Goal: Transaction & Acquisition: Book appointment/travel/reservation

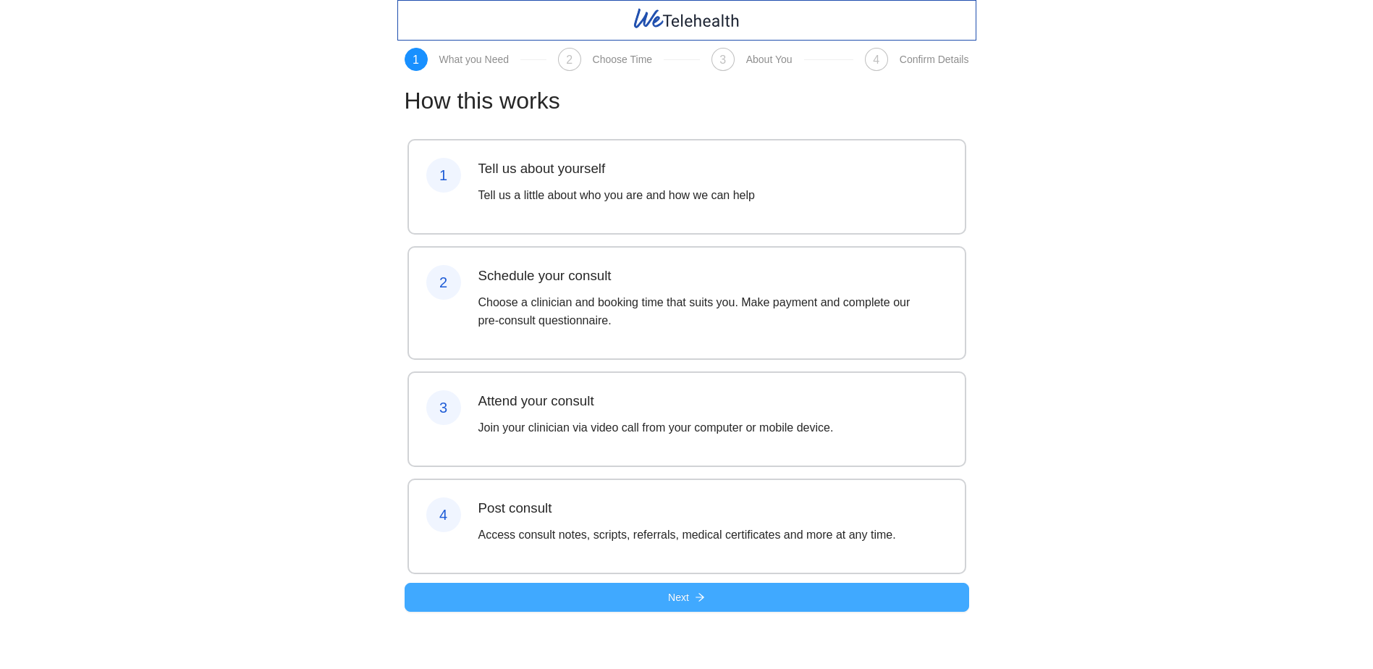
click at [677, 605] on span "Next" at bounding box center [678, 597] width 21 height 16
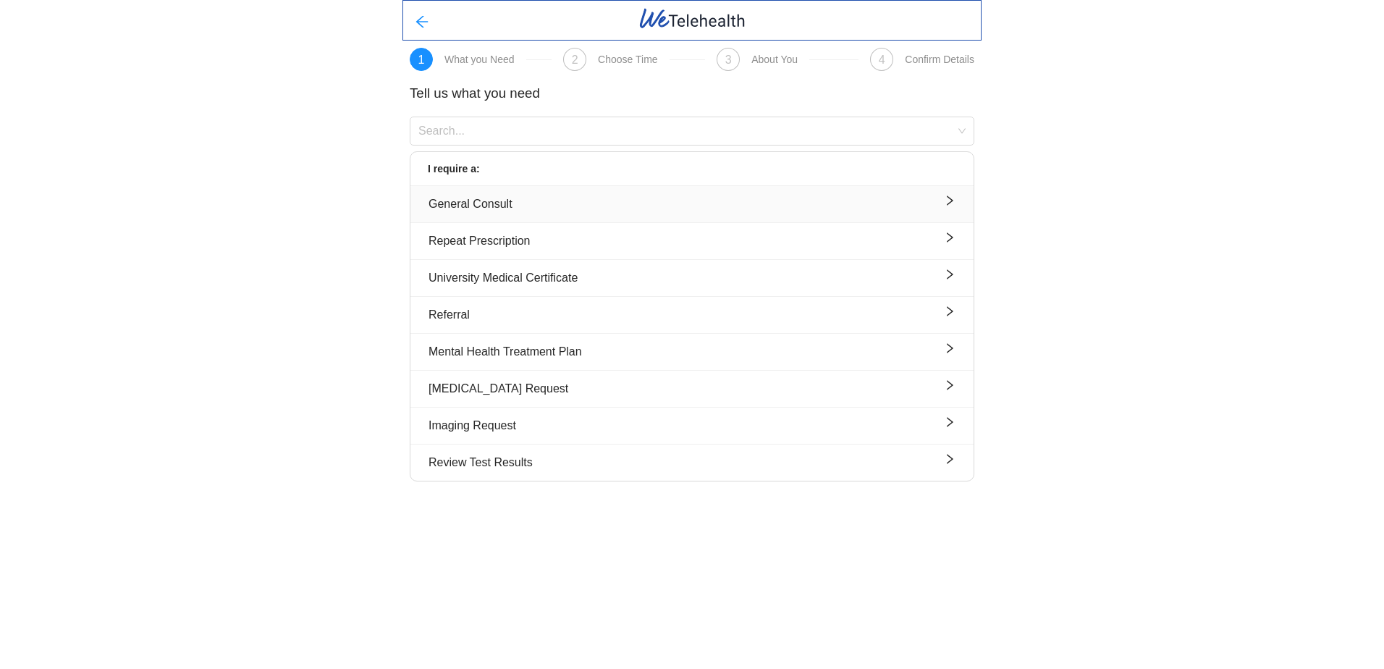
click at [488, 205] on div "General Consult" at bounding box center [691, 204] width 527 height 18
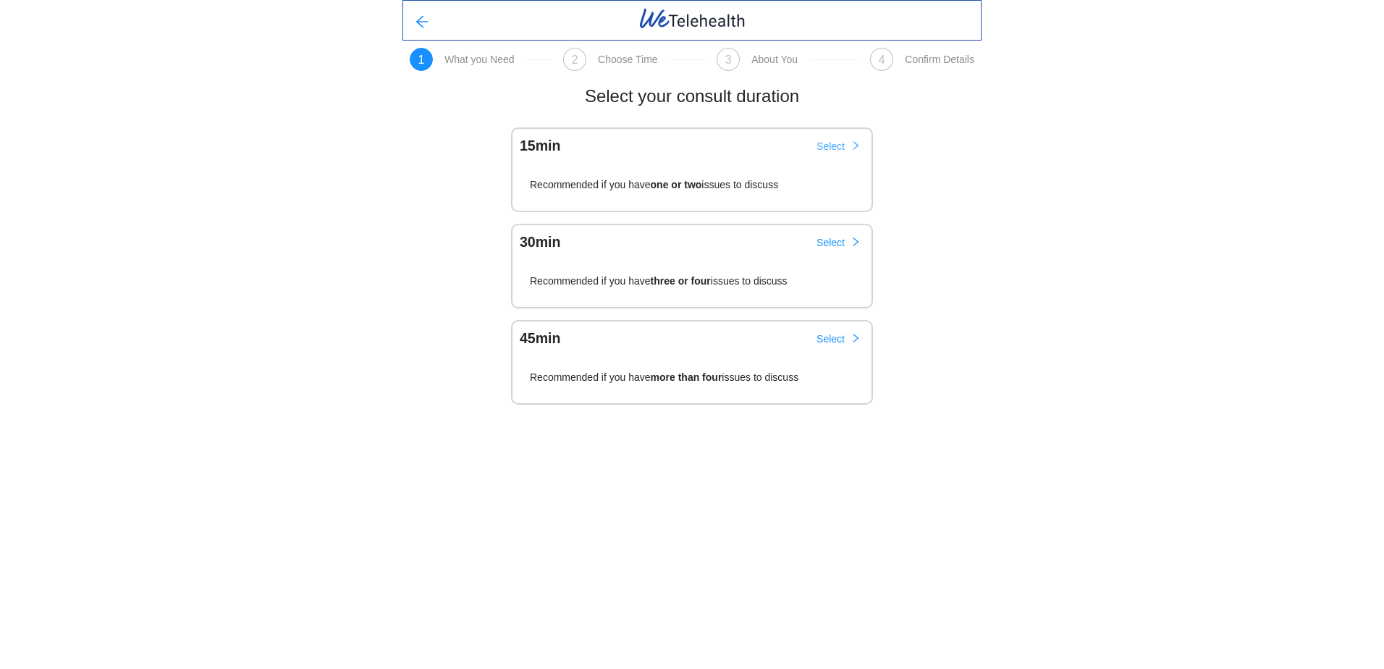
click at [826, 149] on span "Select" at bounding box center [830, 146] width 28 height 16
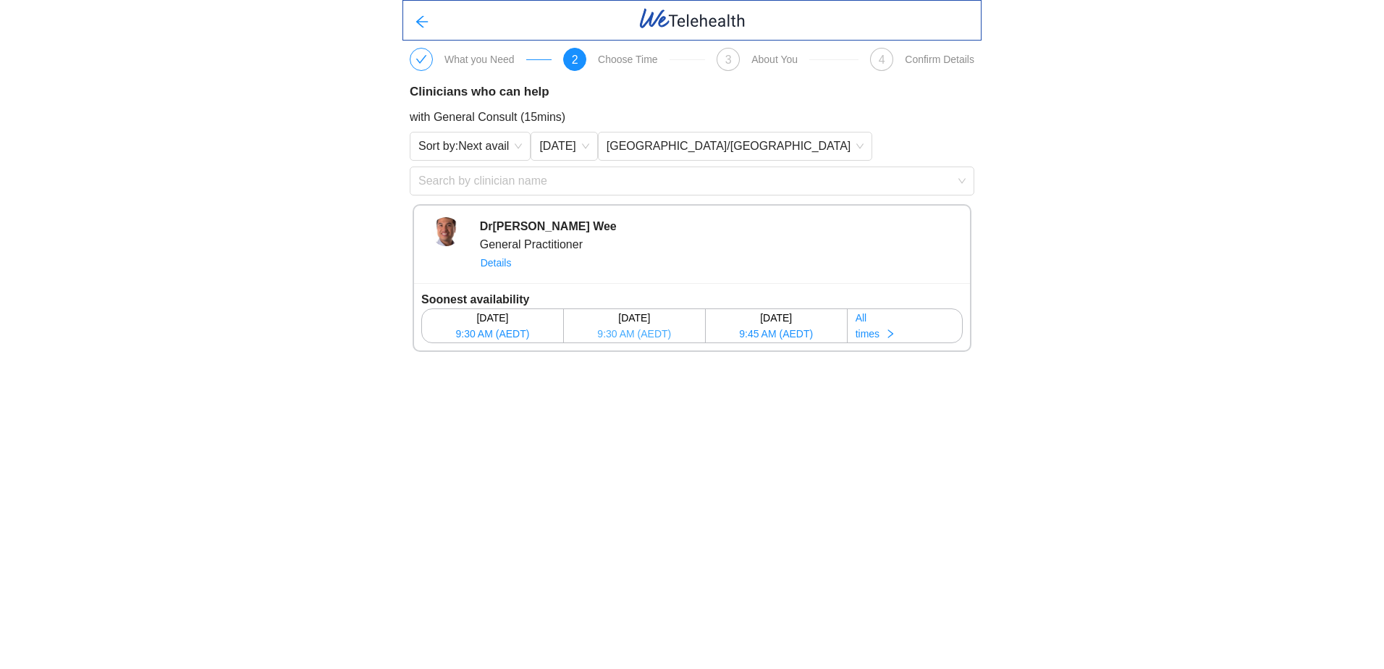
click at [614, 331] on span "9:30 AM (AEDT)" at bounding box center [634, 334] width 74 height 16
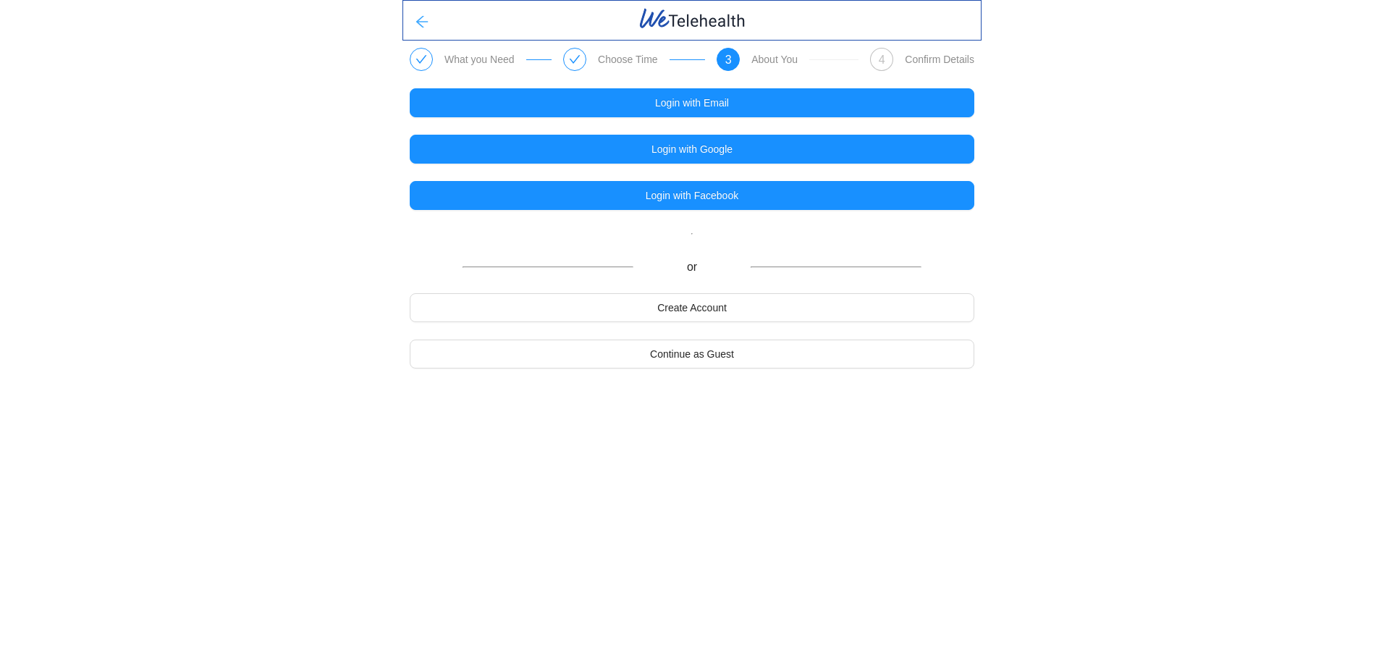
click at [421, 22] on icon "arrow-left" at bounding box center [422, 21] width 14 height 14
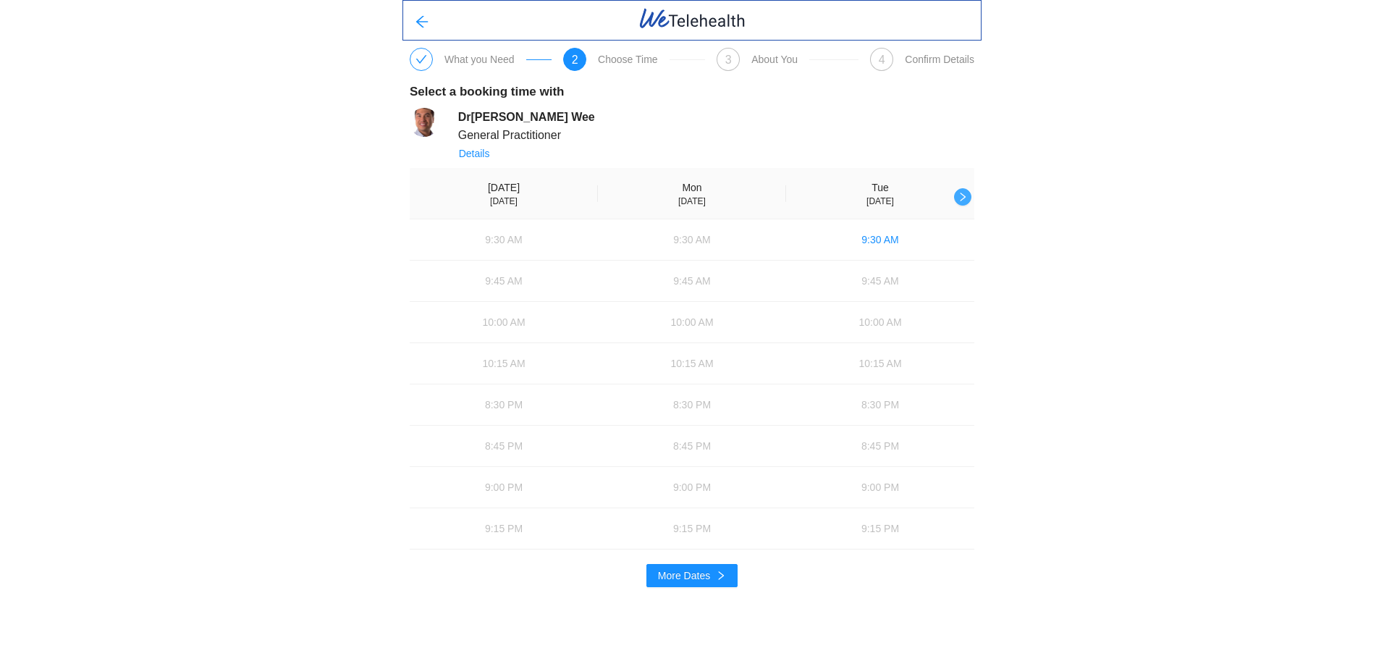
click at [957, 194] on icon "right" at bounding box center [962, 197] width 10 height 10
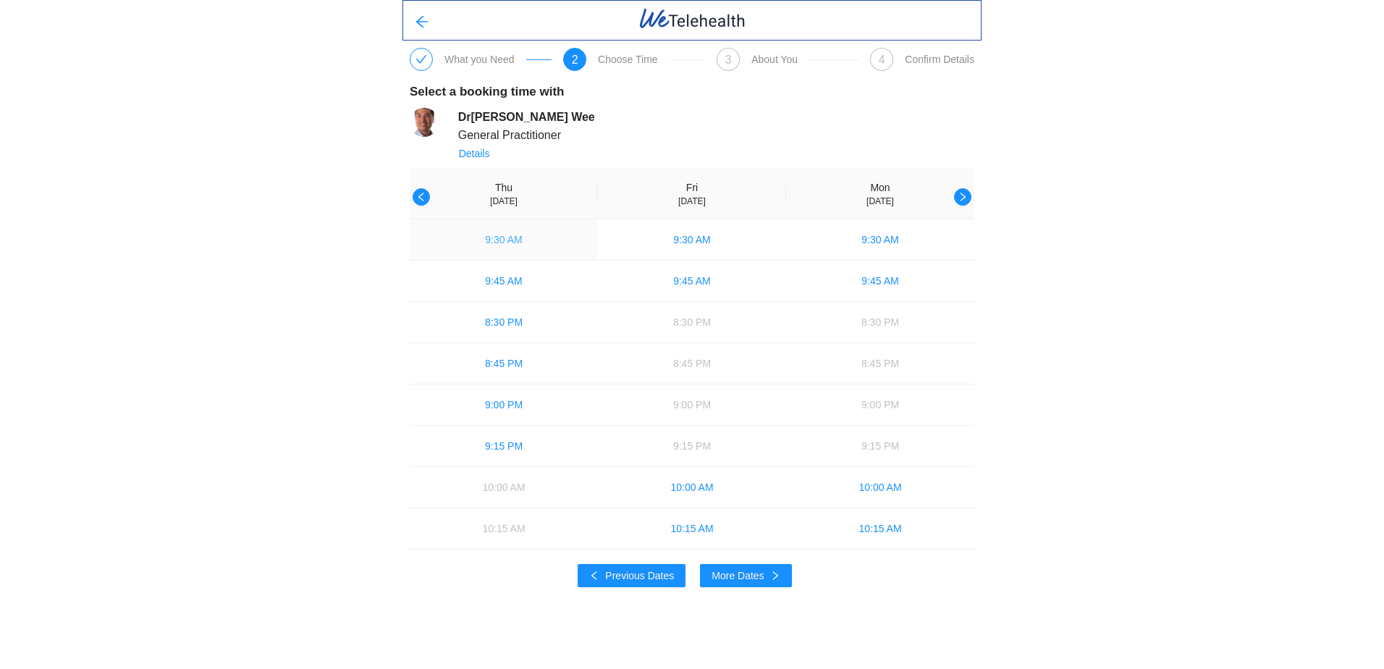
click at [498, 244] on span "9:30 AM" at bounding box center [503, 240] width 37 height 16
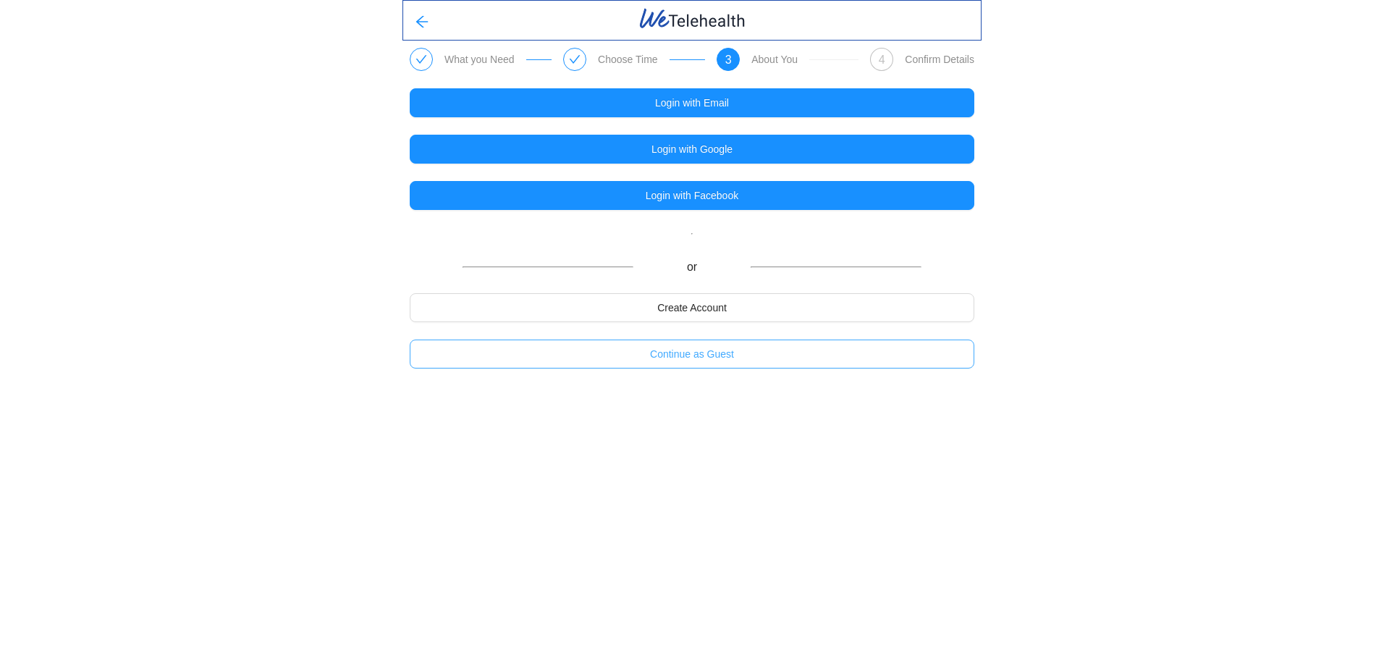
click at [695, 356] on span "Continue as Guest" at bounding box center [692, 354] width 84 height 16
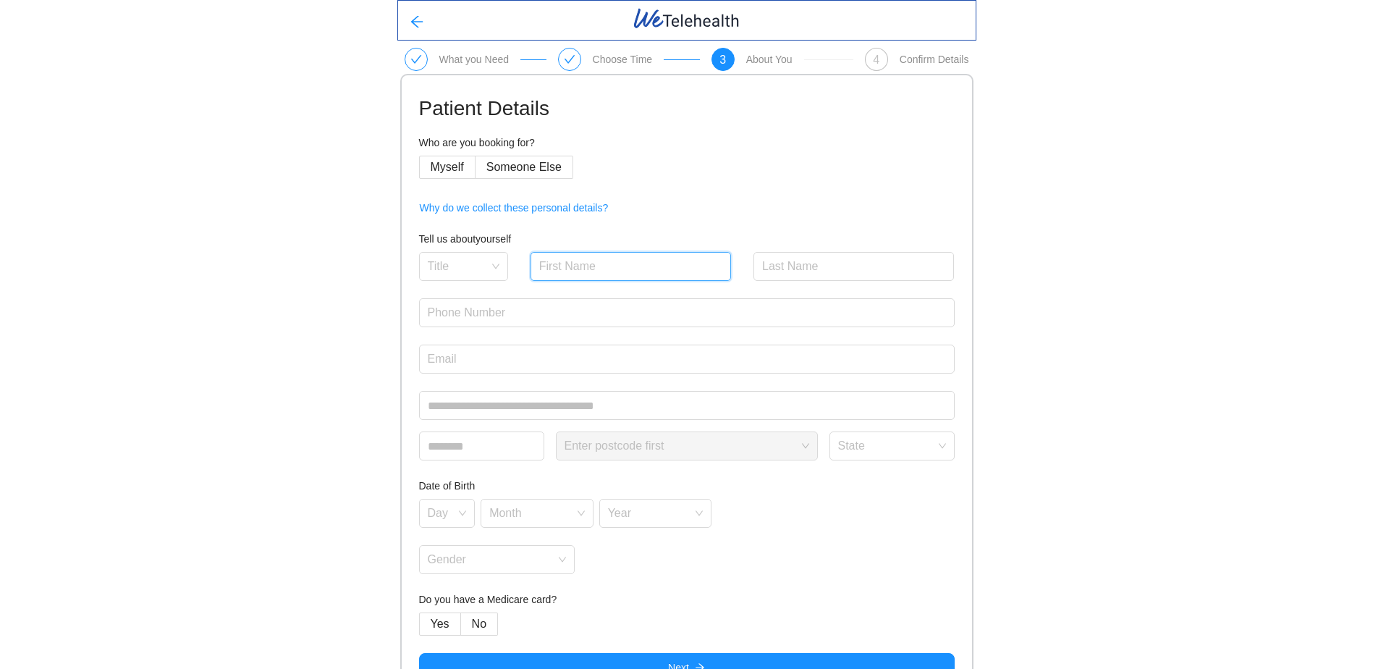
click at [572, 266] on input "text" at bounding box center [630, 266] width 201 height 29
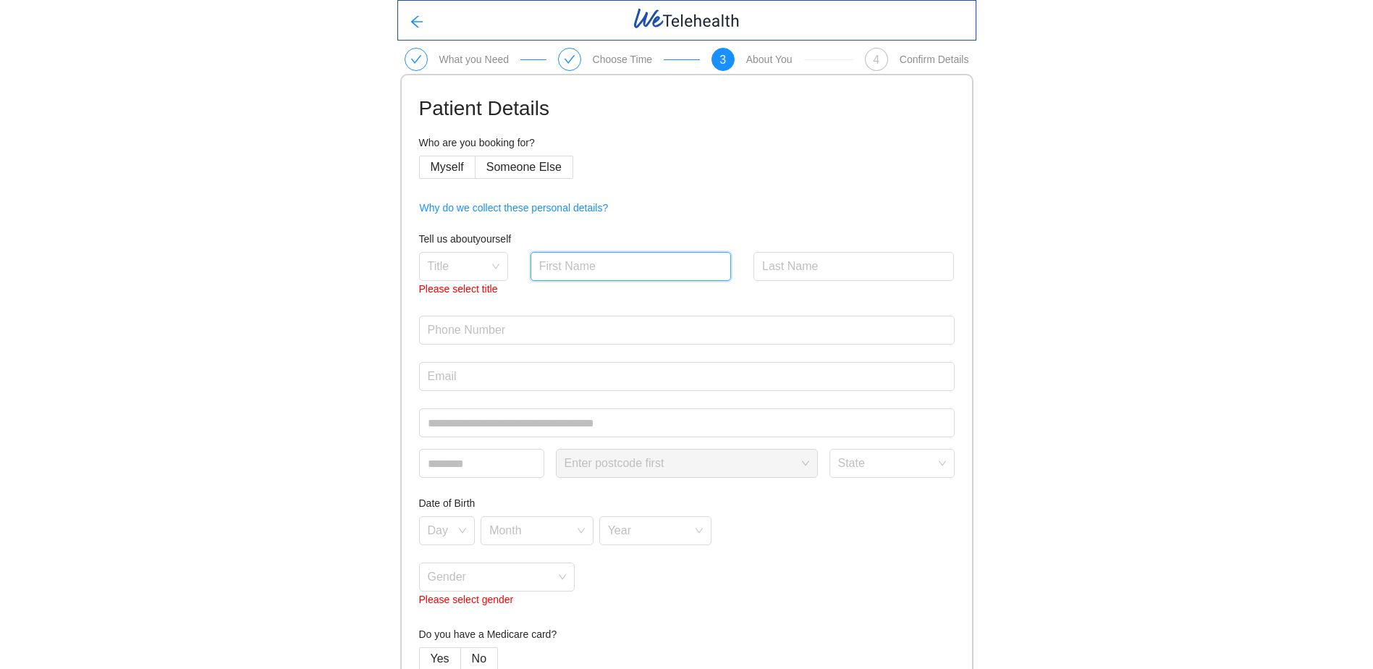
type input "[PERSON_NAME]"
type input "0411112788"
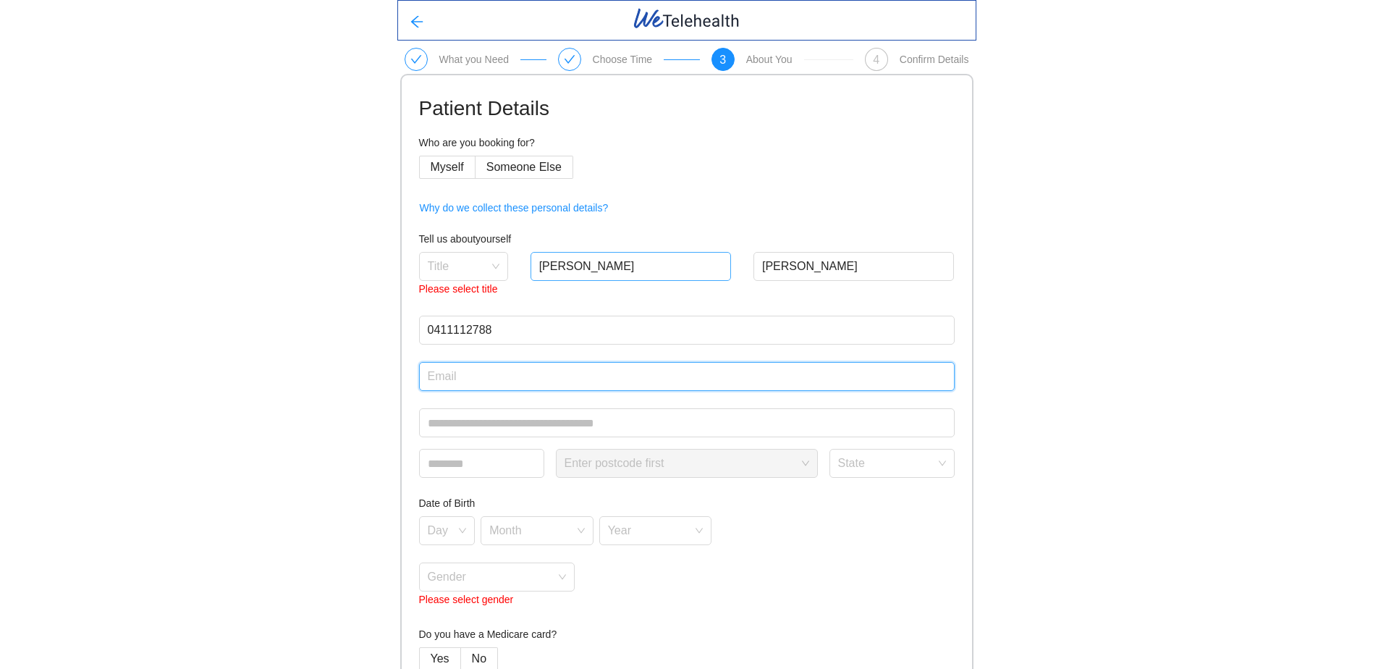
type input "[EMAIL_ADDRESS][DOMAIN_NAME]"
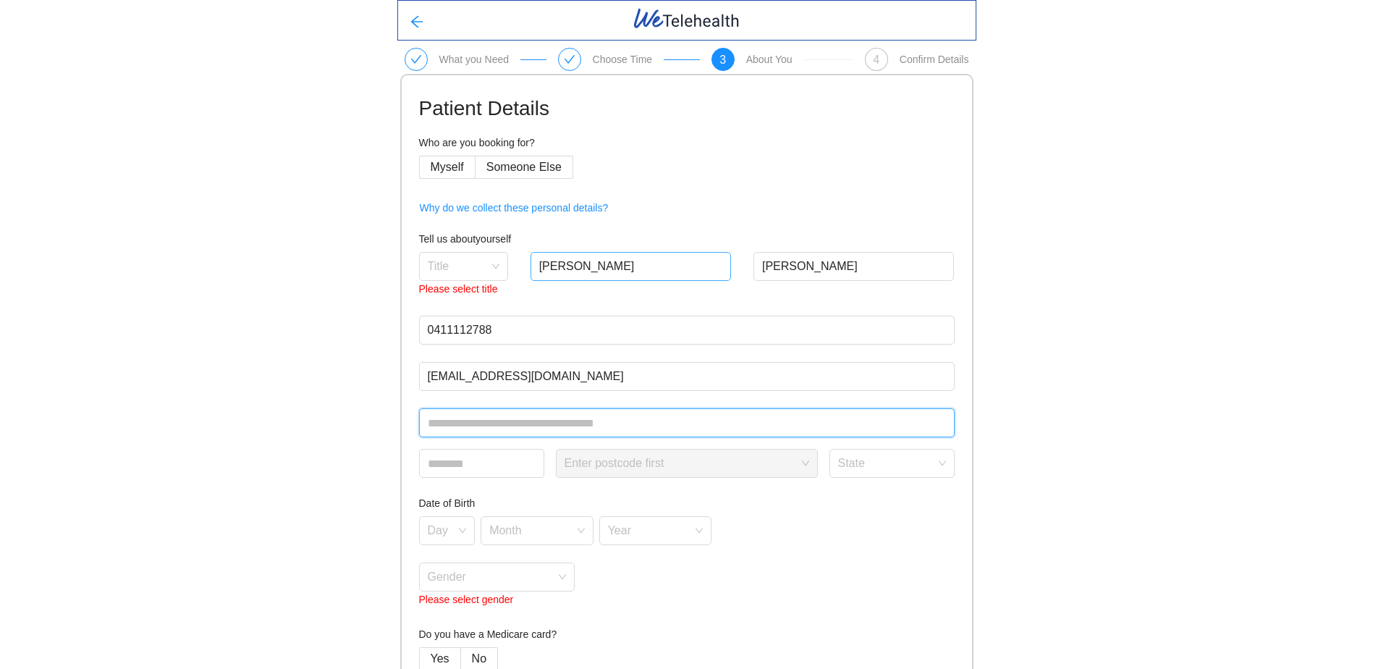
type input "**********"
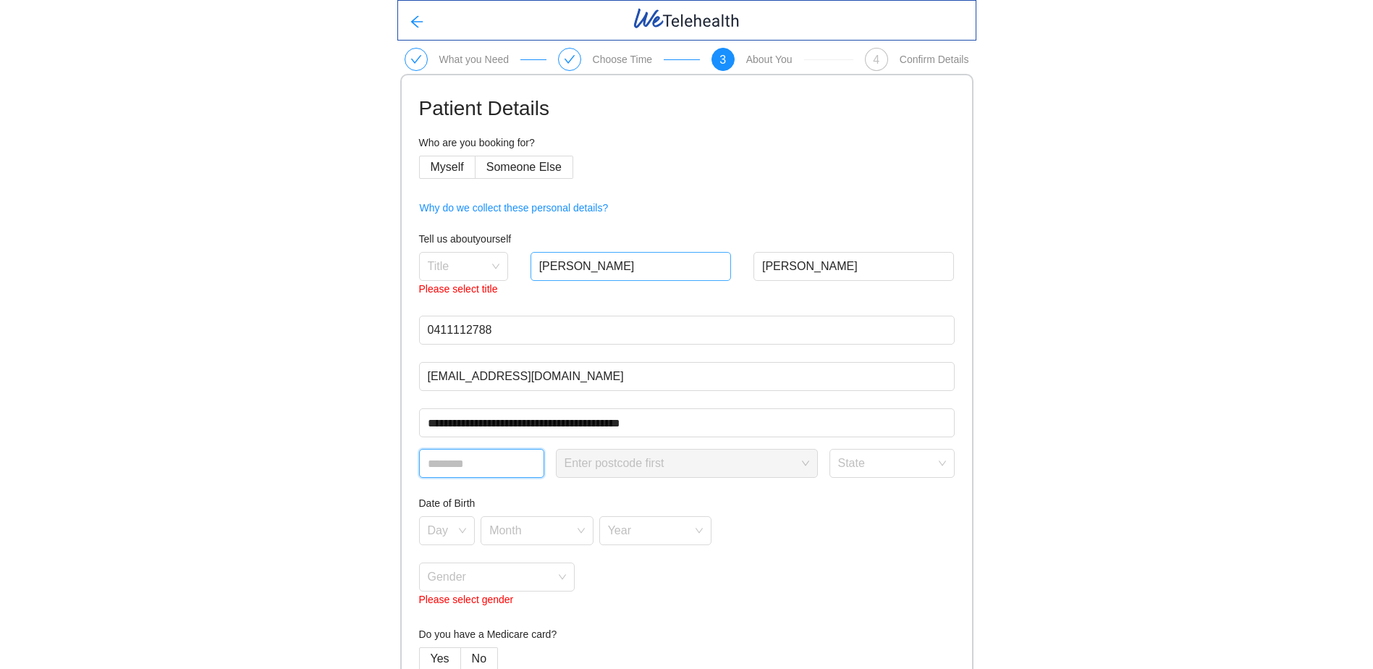
type input "****"
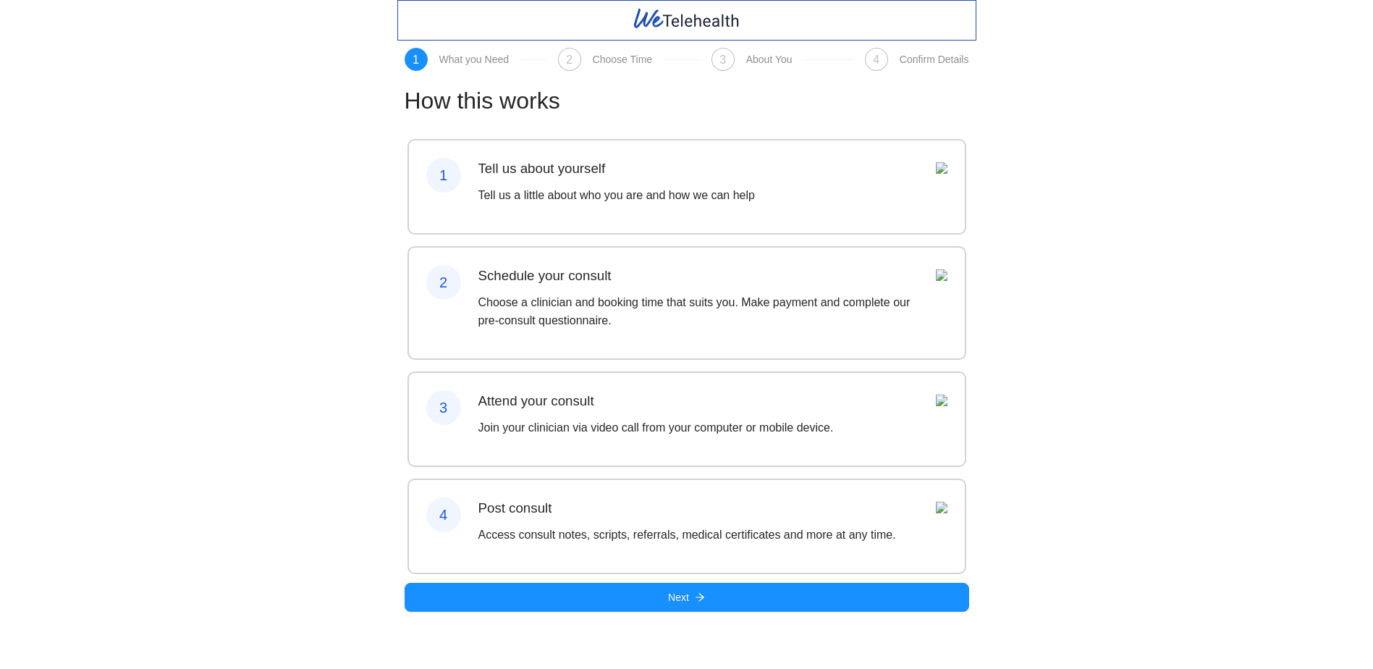
scroll to position [1, 0]
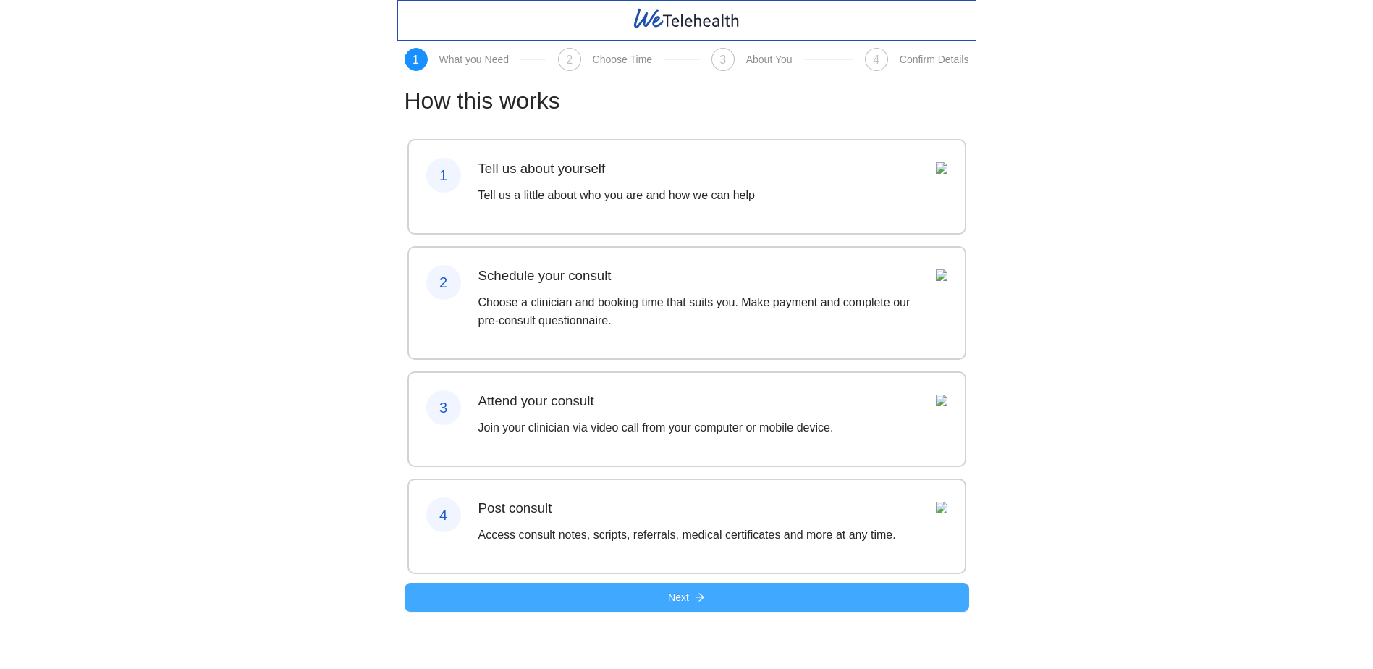
click at [672, 605] on span "Next" at bounding box center [678, 597] width 21 height 16
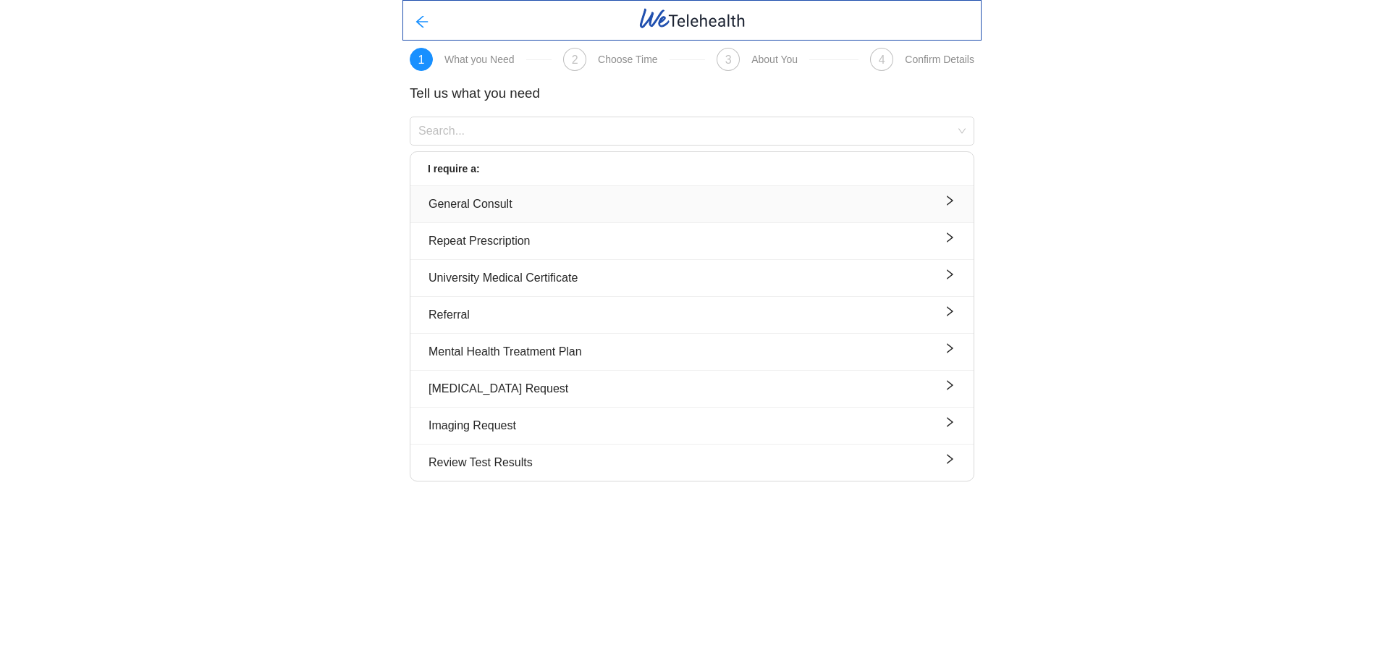
click at [942, 203] on div "General Consult" at bounding box center [691, 204] width 527 height 18
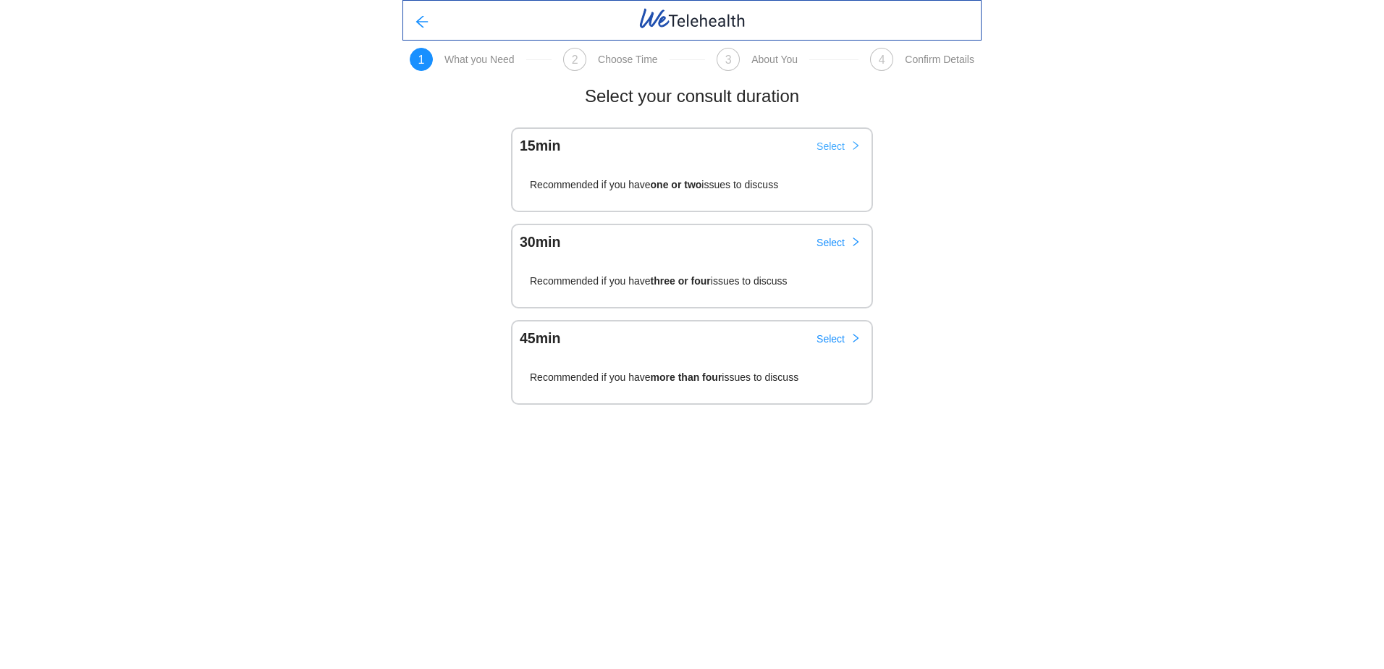
click at [829, 146] on span "Select" at bounding box center [830, 146] width 28 height 16
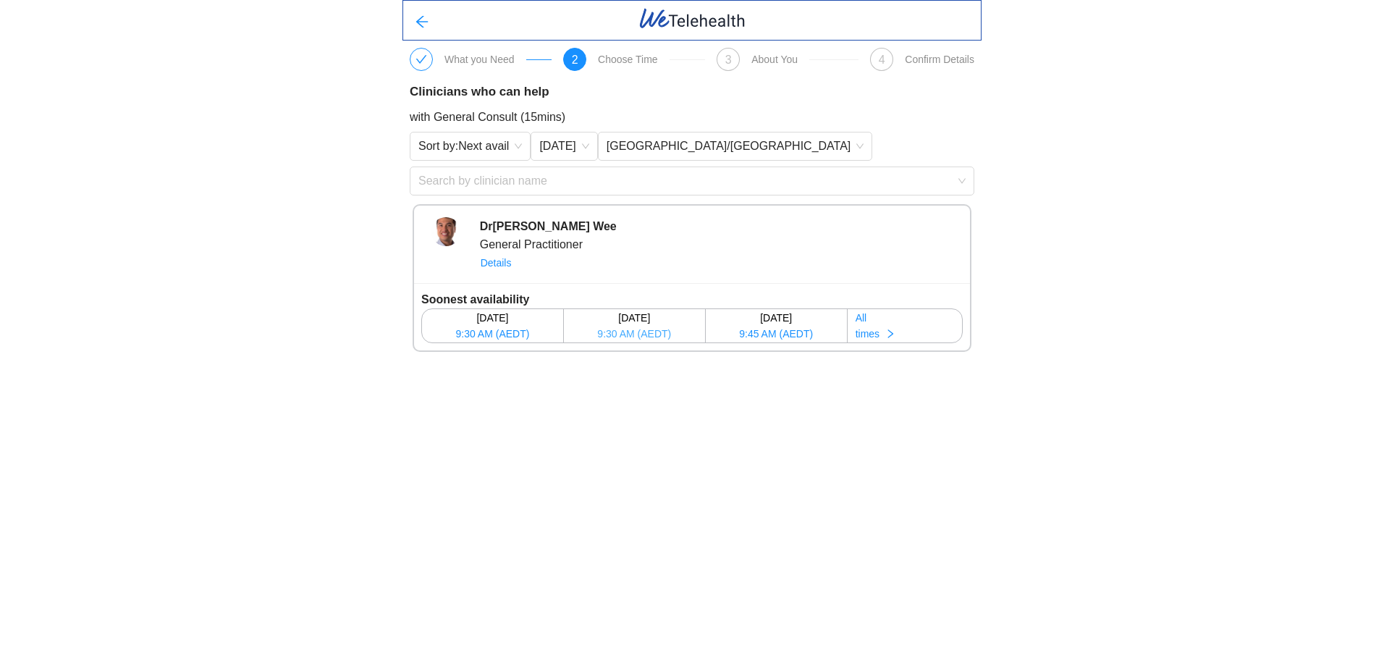
click at [619, 331] on span "9:30 AM (AEDT)" at bounding box center [634, 334] width 74 height 16
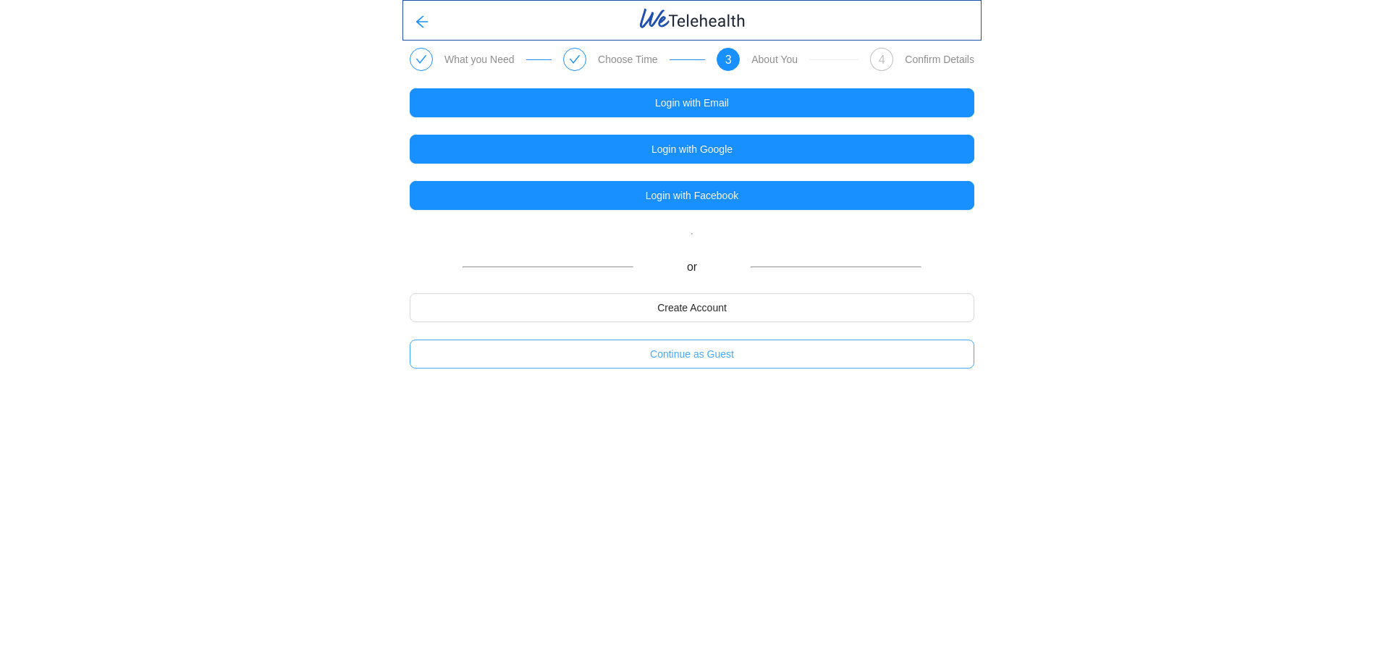
click at [676, 356] on span "Continue as Guest" at bounding box center [692, 354] width 84 height 16
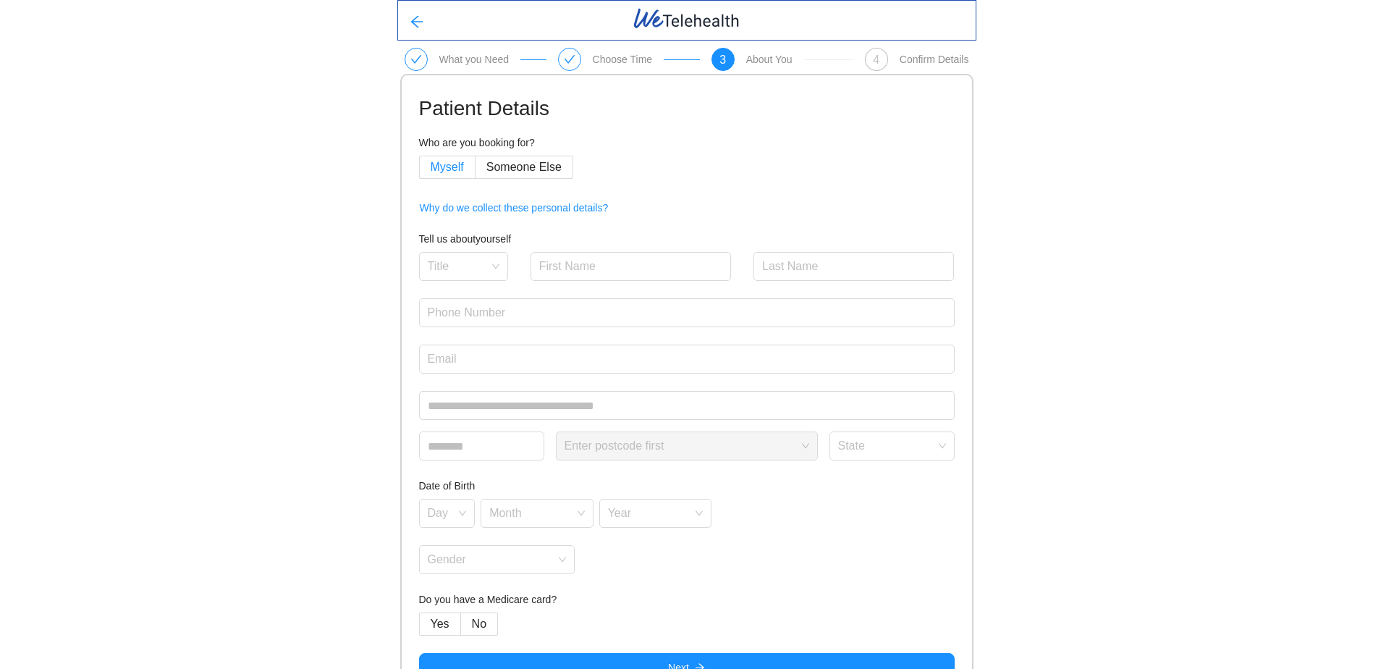
click at [442, 170] on span "Myself" at bounding box center [447, 167] width 33 height 12
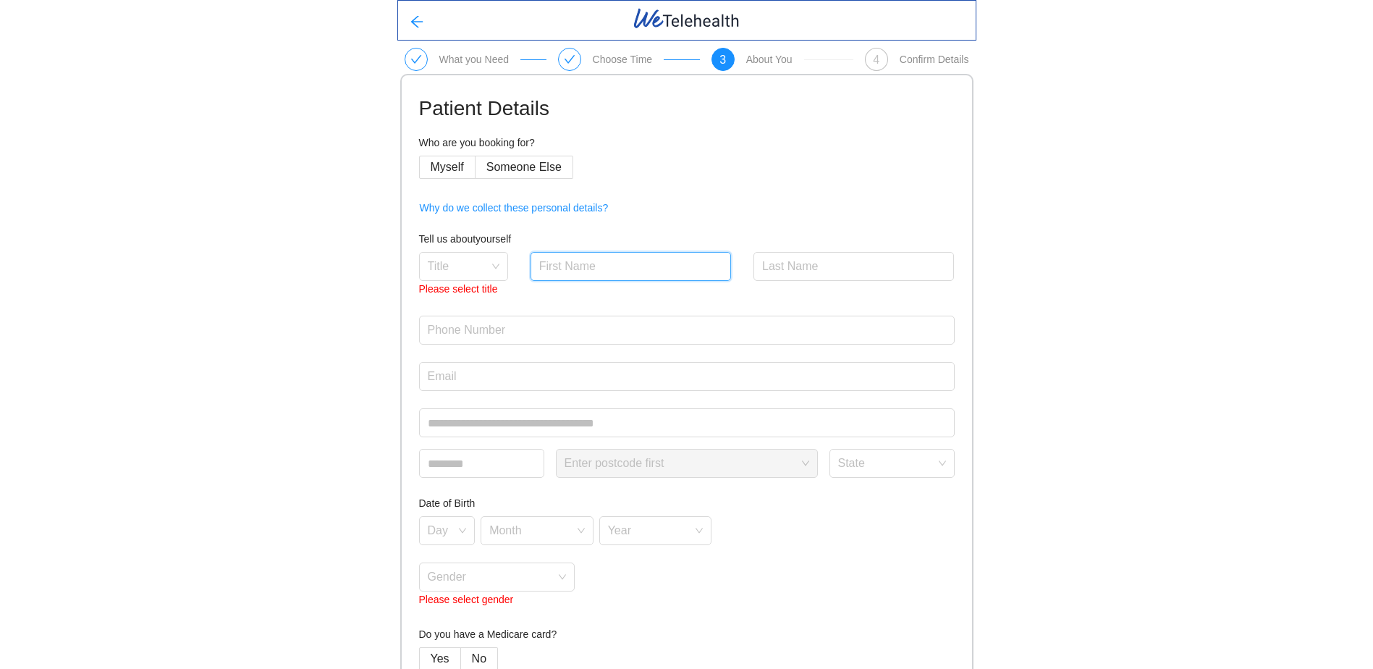
click at [583, 268] on input "text" at bounding box center [630, 266] width 201 height 29
type input "[PERSON_NAME]"
type input "0411112788"
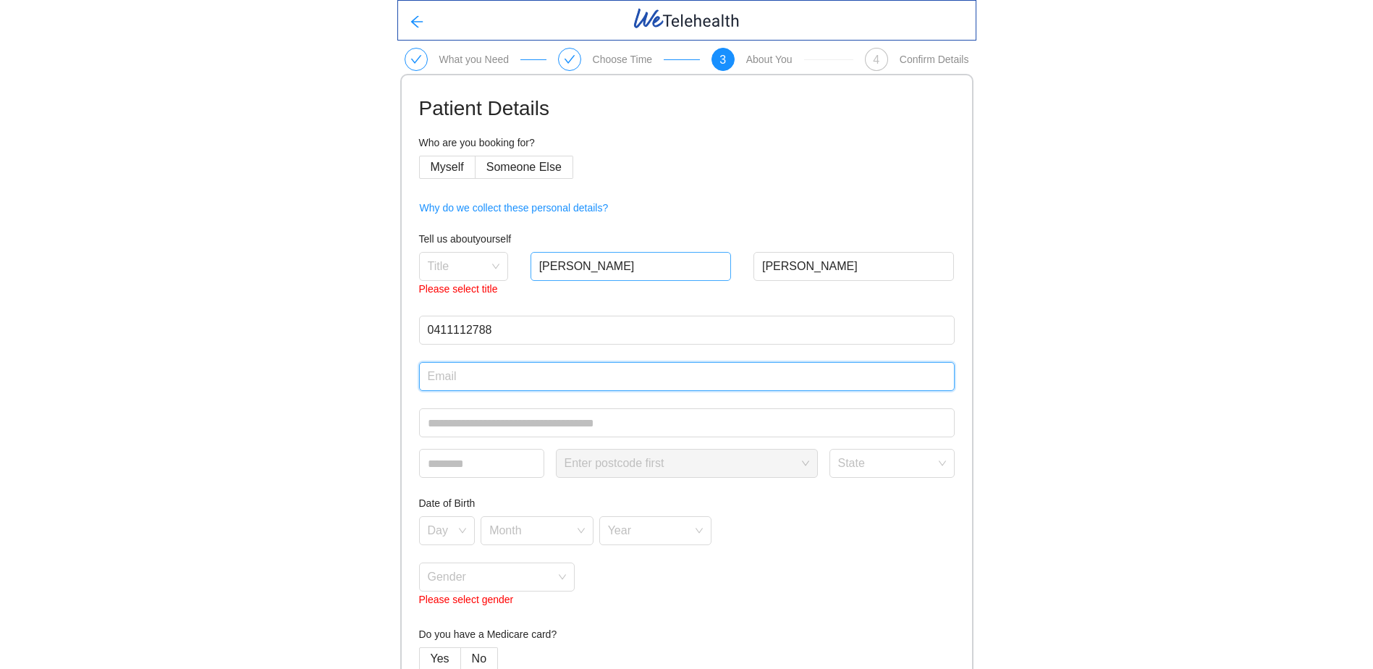
type input "[EMAIL_ADDRESS][DOMAIN_NAME]"
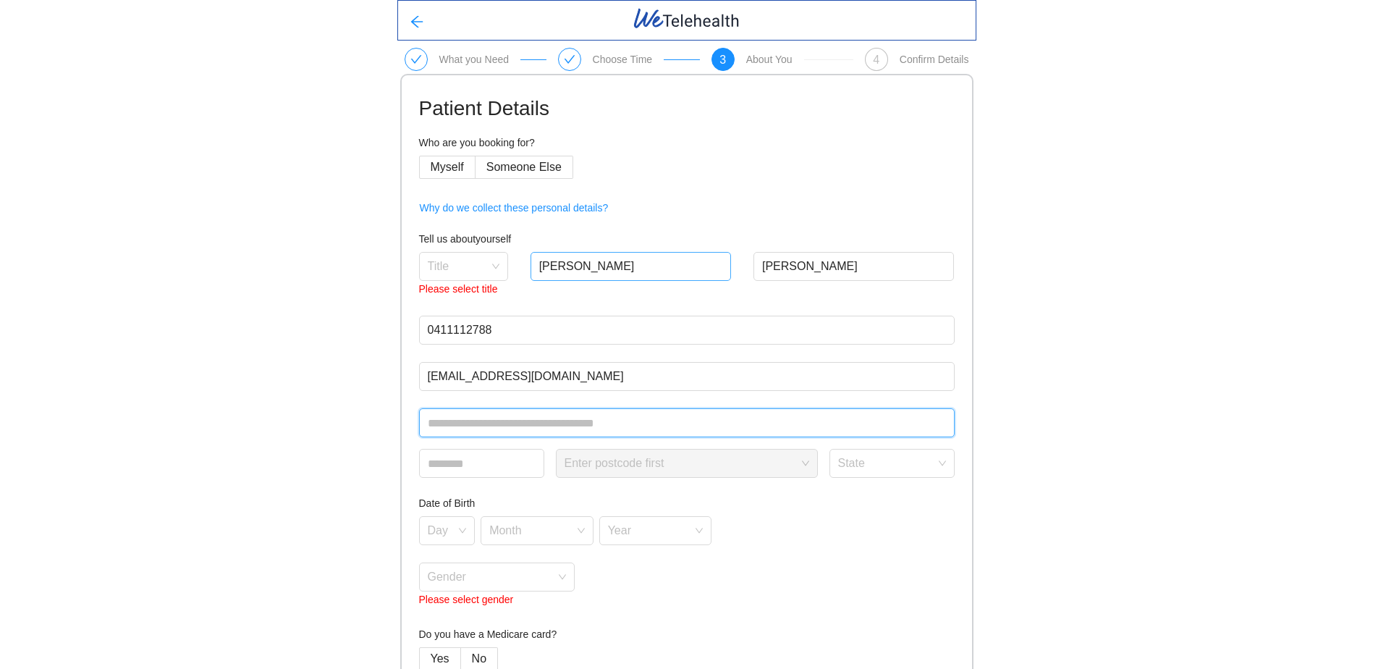
type input "**********"
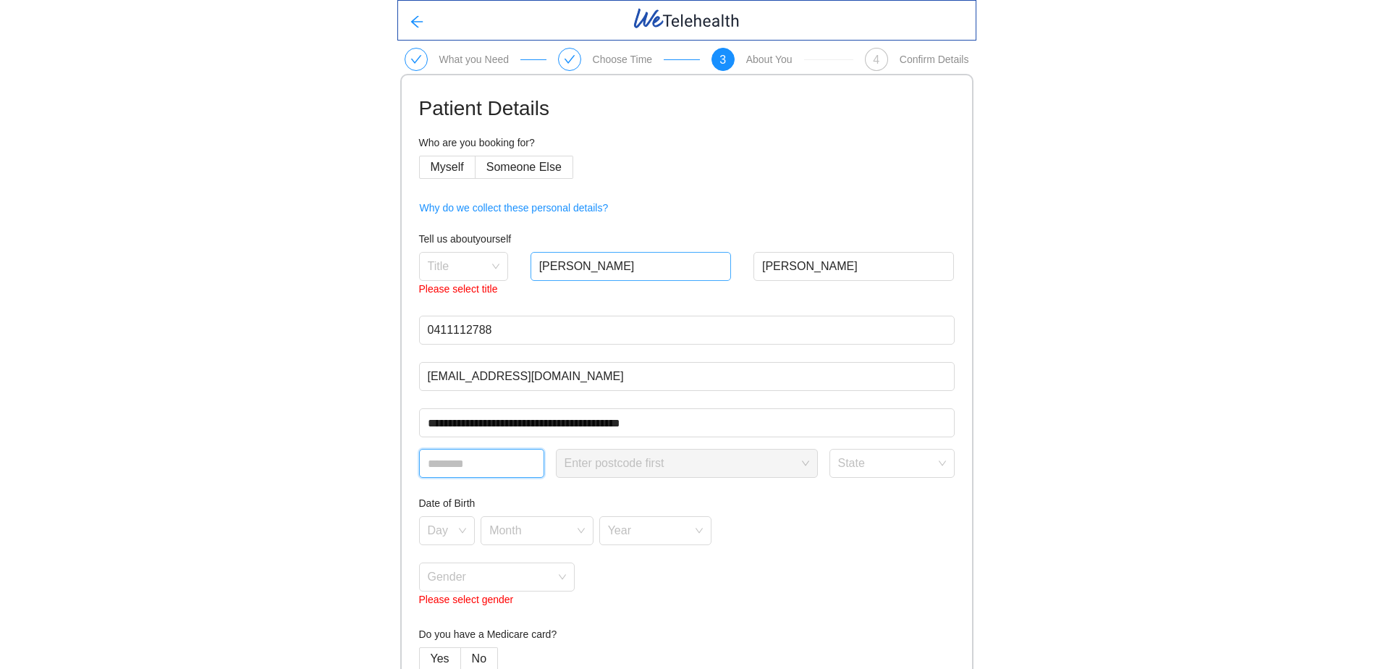
type input "****"
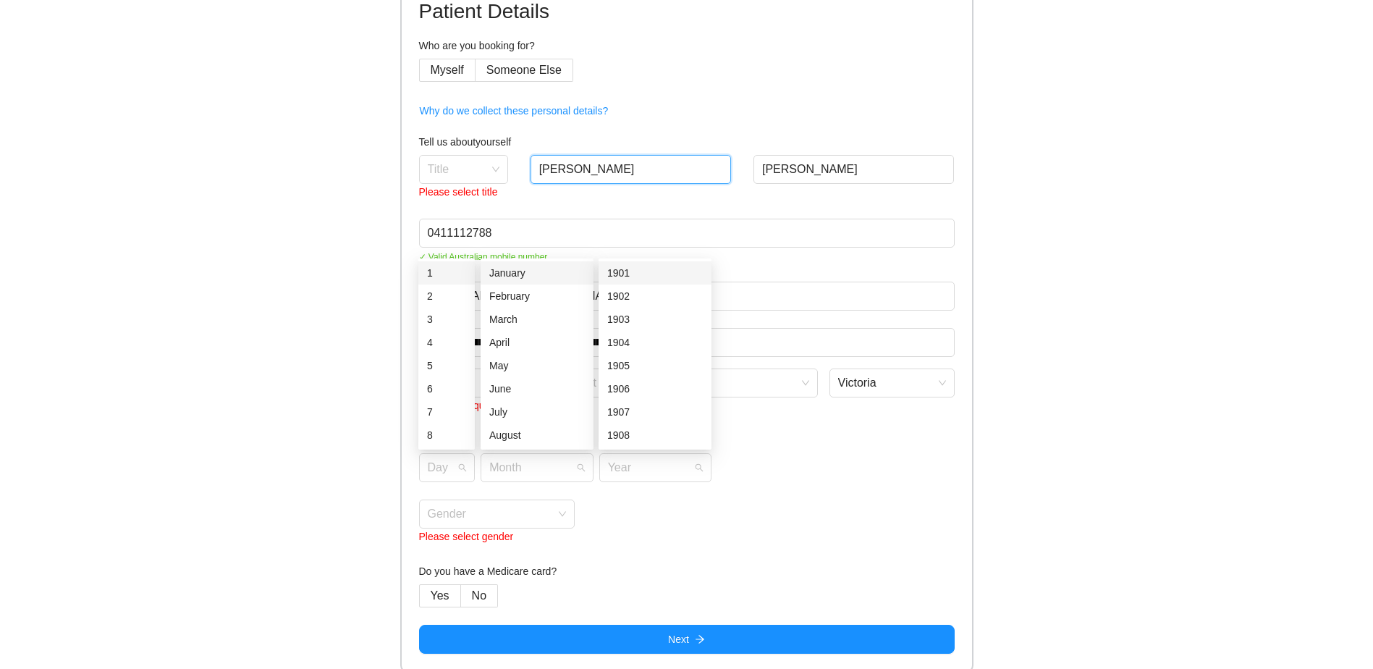
scroll to position [101, 0]
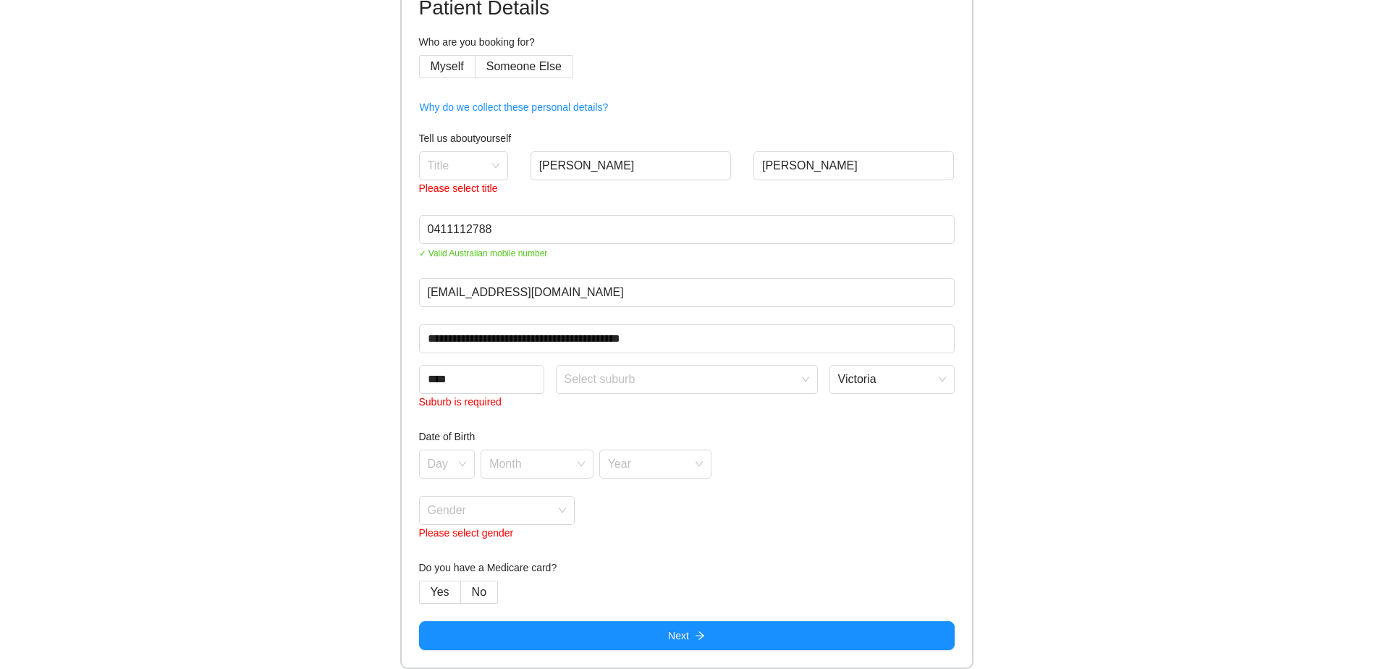
click at [668, 531] on div "Gender Please select gender" at bounding box center [687, 519] width 536 height 46
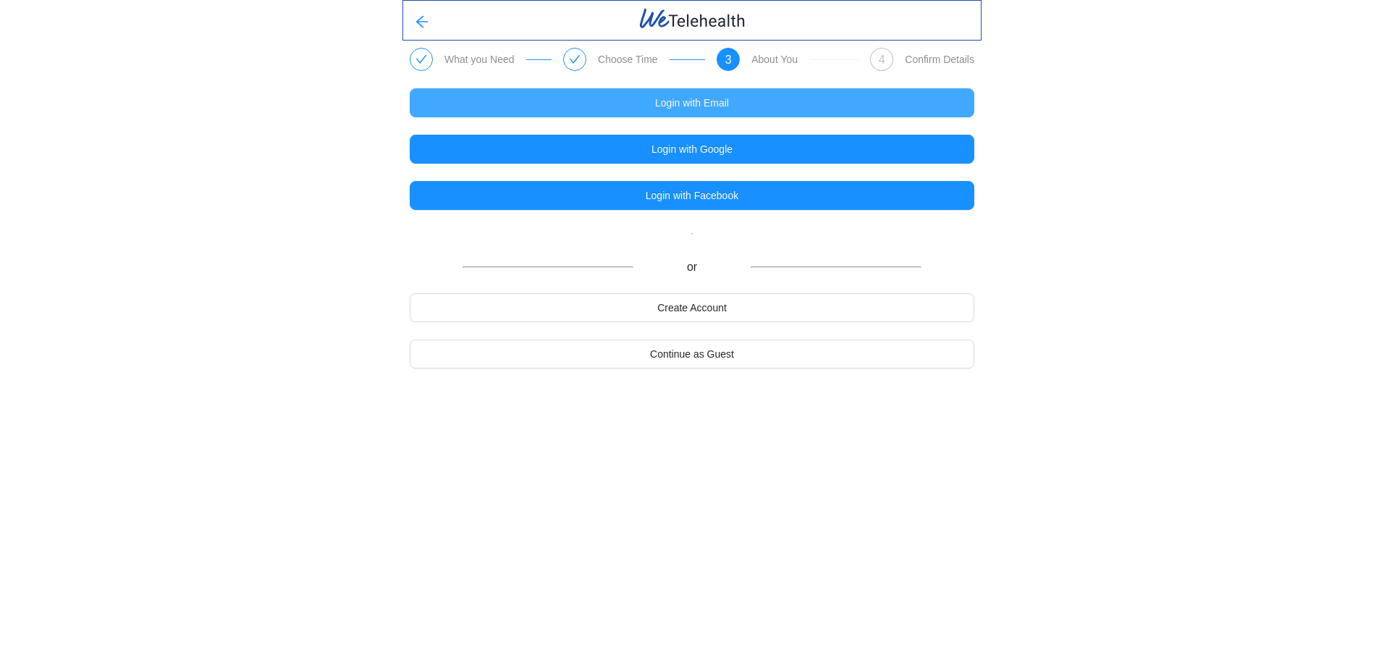
click at [678, 106] on span "Login with Email" at bounding box center [692, 103] width 74 height 16
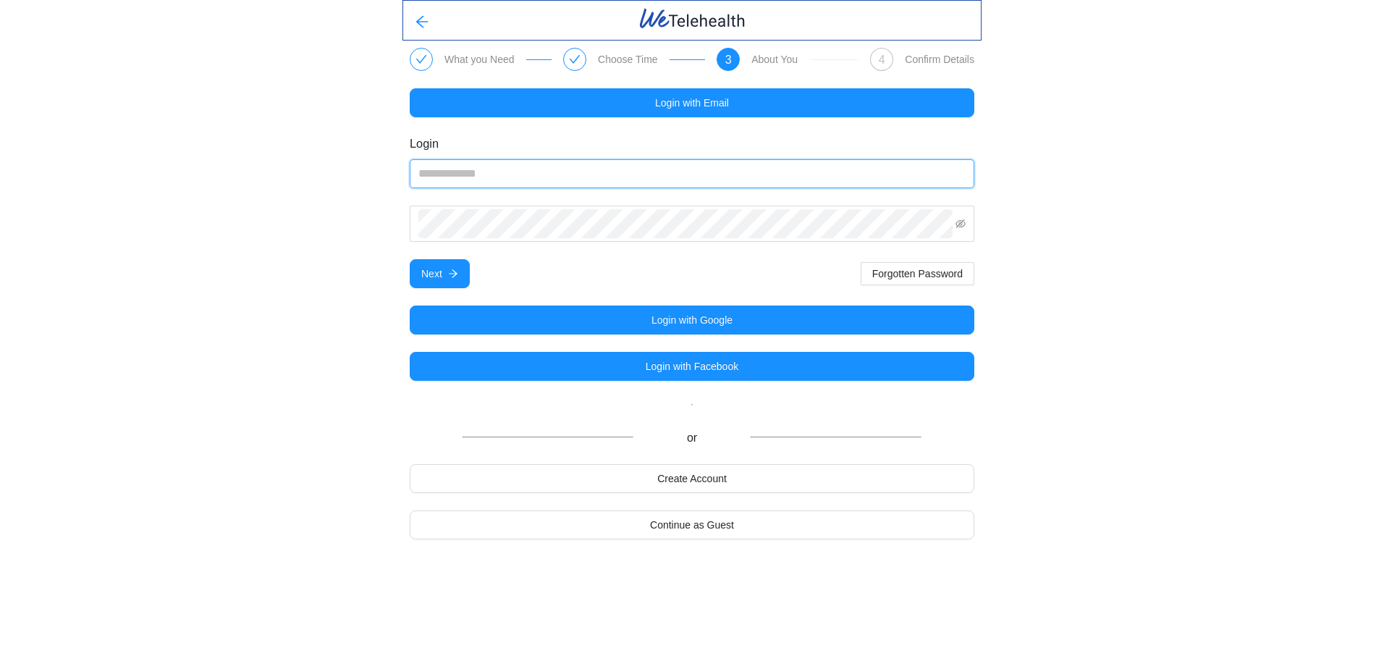
type input "**********"
click at [437, 274] on span "Next" at bounding box center [431, 274] width 21 height 16
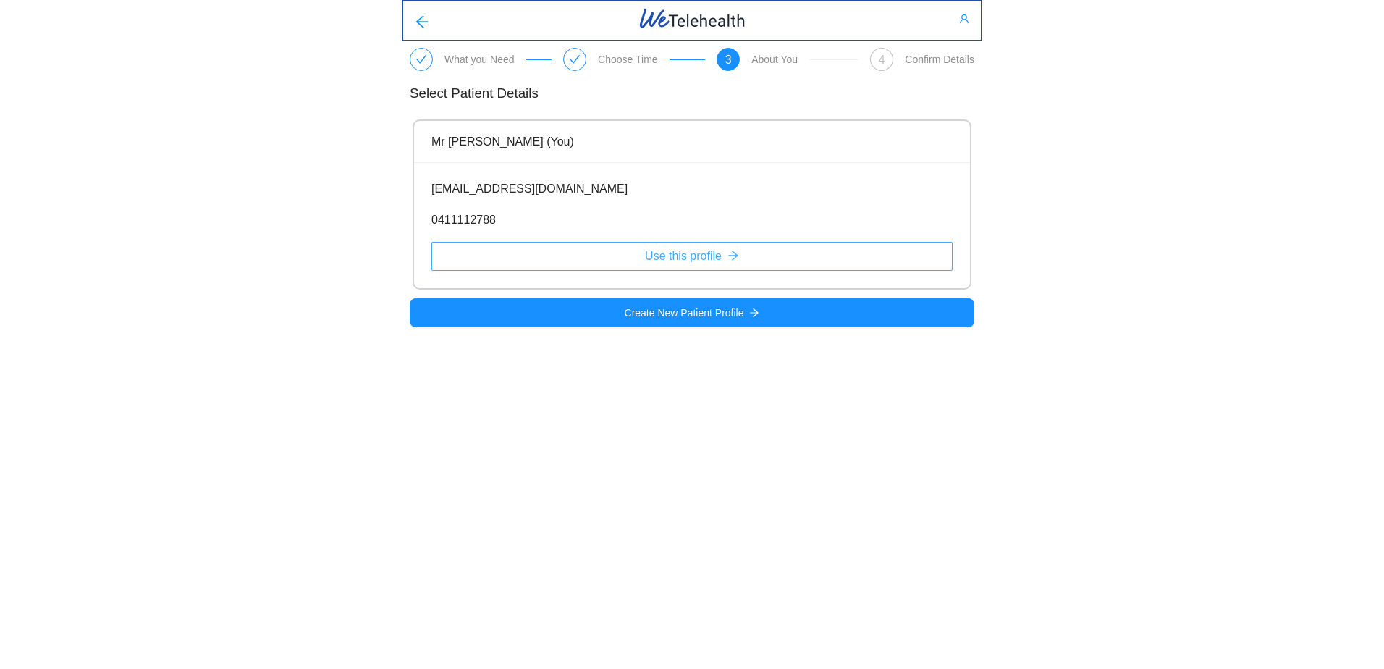
click at [688, 255] on span "Use this profile" at bounding box center [683, 256] width 77 height 18
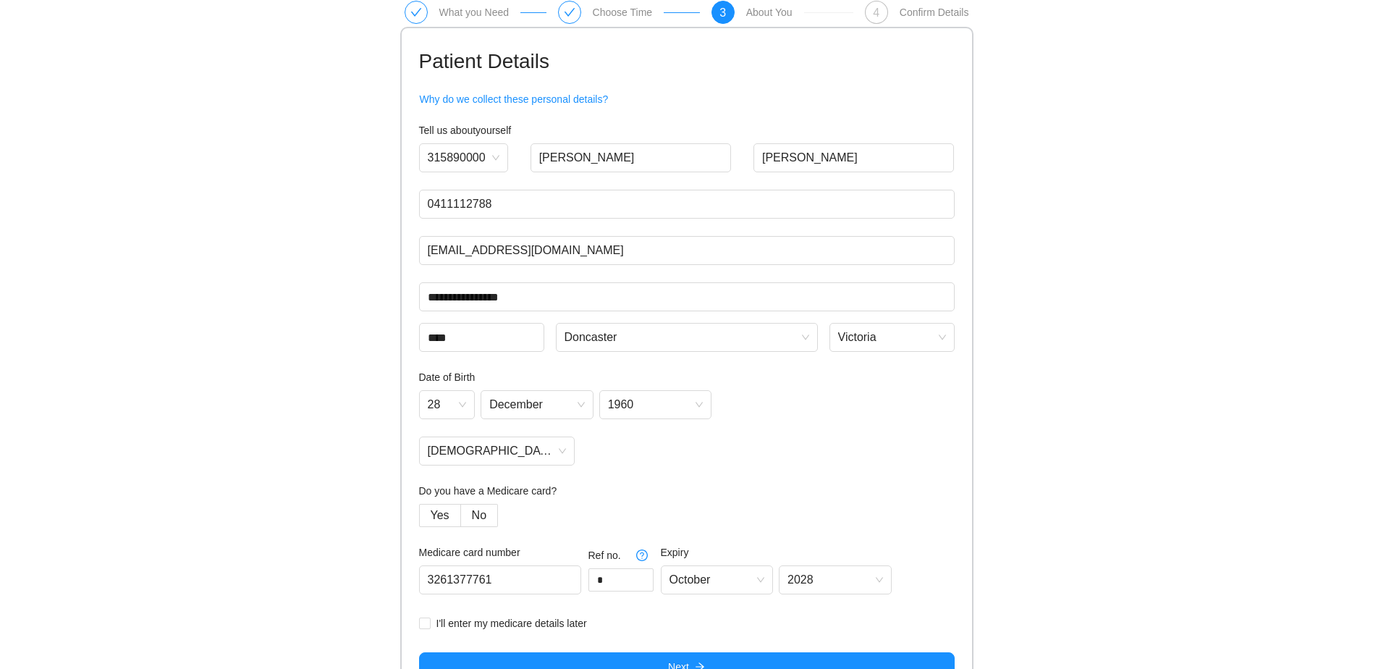
scroll to position [72, 0]
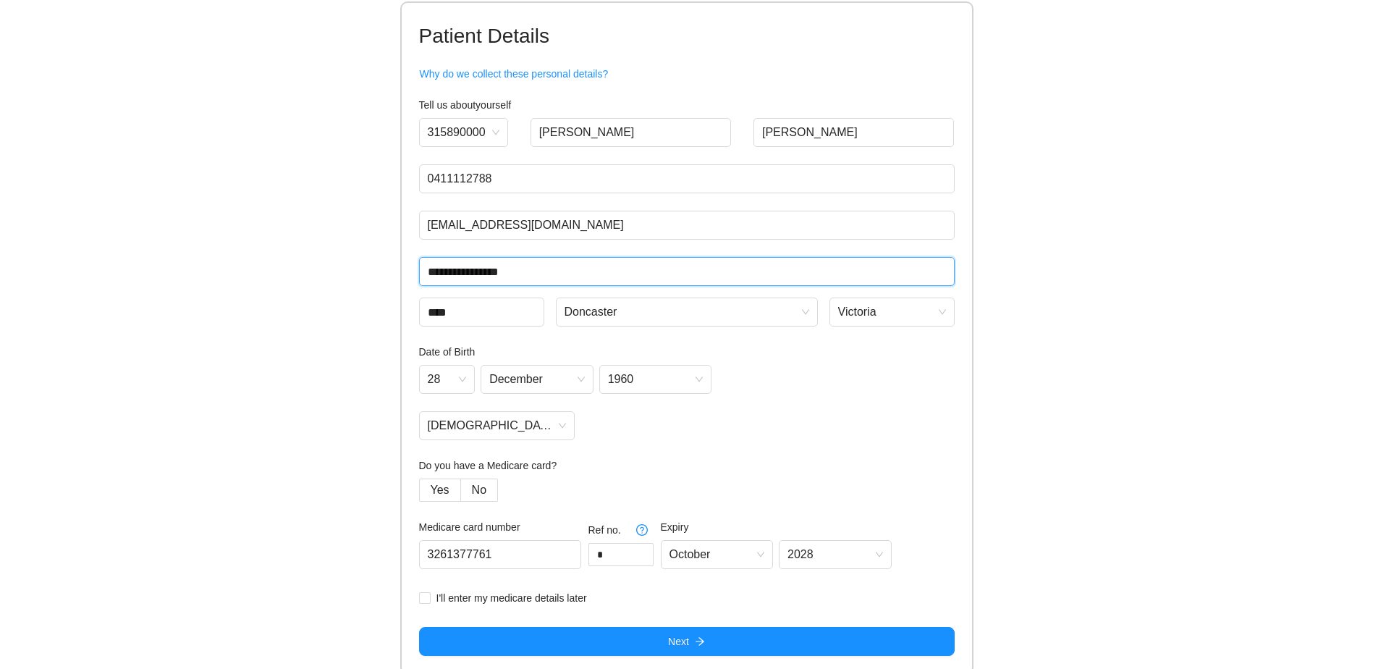
drag, startPoint x: 526, startPoint y: 268, endPoint x: 439, endPoint y: 272, distance: 87.0
click at [441, 272] on input "**********" at bounding box center [687, 271] width 536 height 29
click at [379, 275] on div "**********" at bounding box center [686, 301] width 1373 height 747
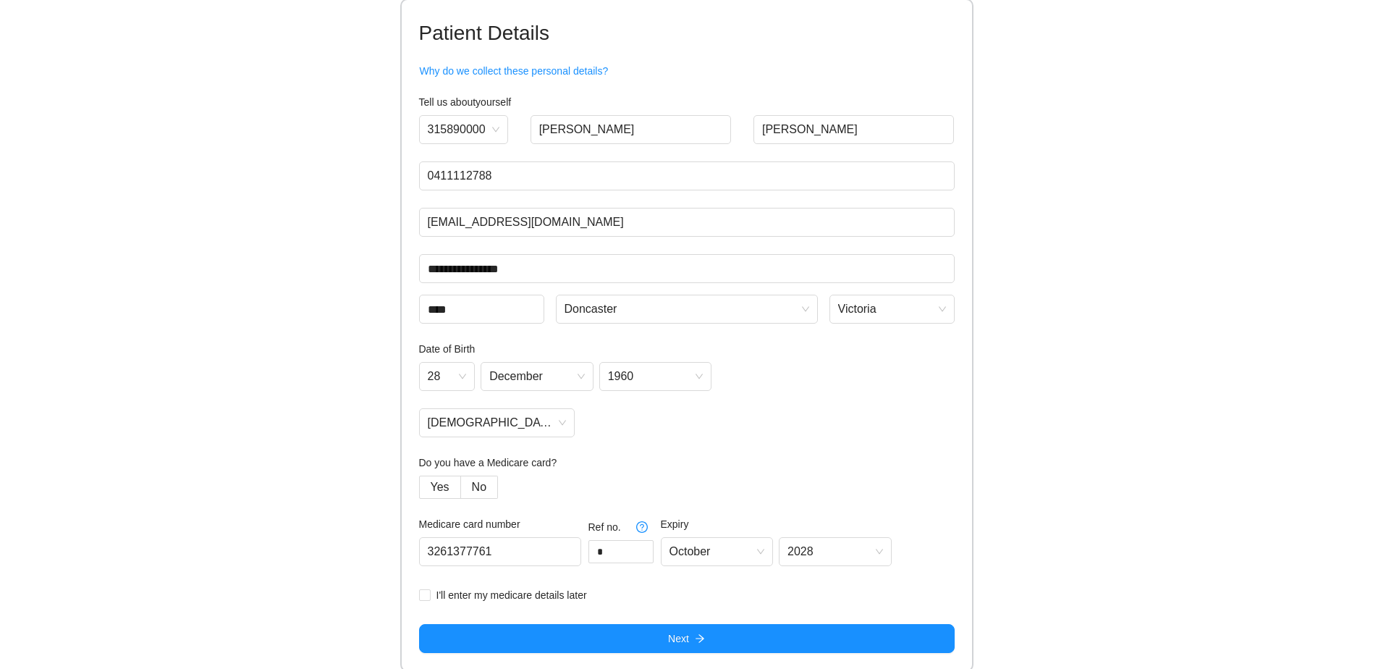
scroll to position [78, 0]
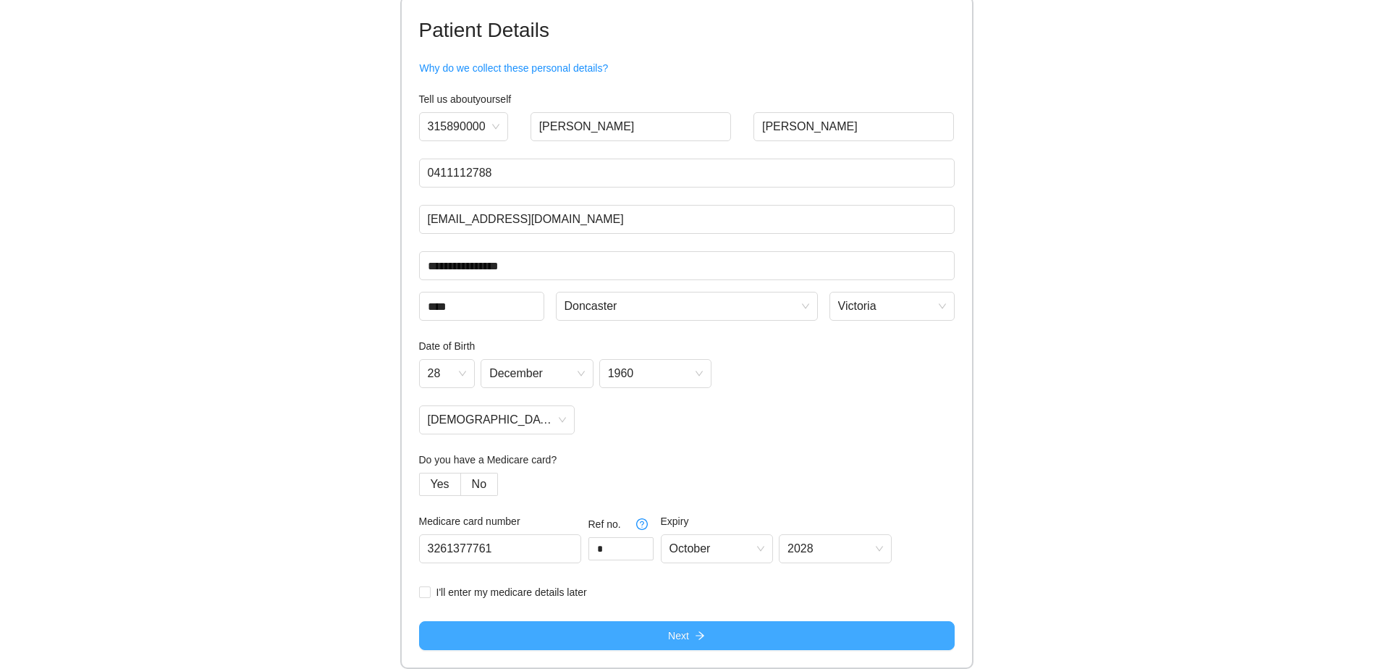
click at [674, 635] on span "Next" at bounding box center [678, 635] width 21 height 16
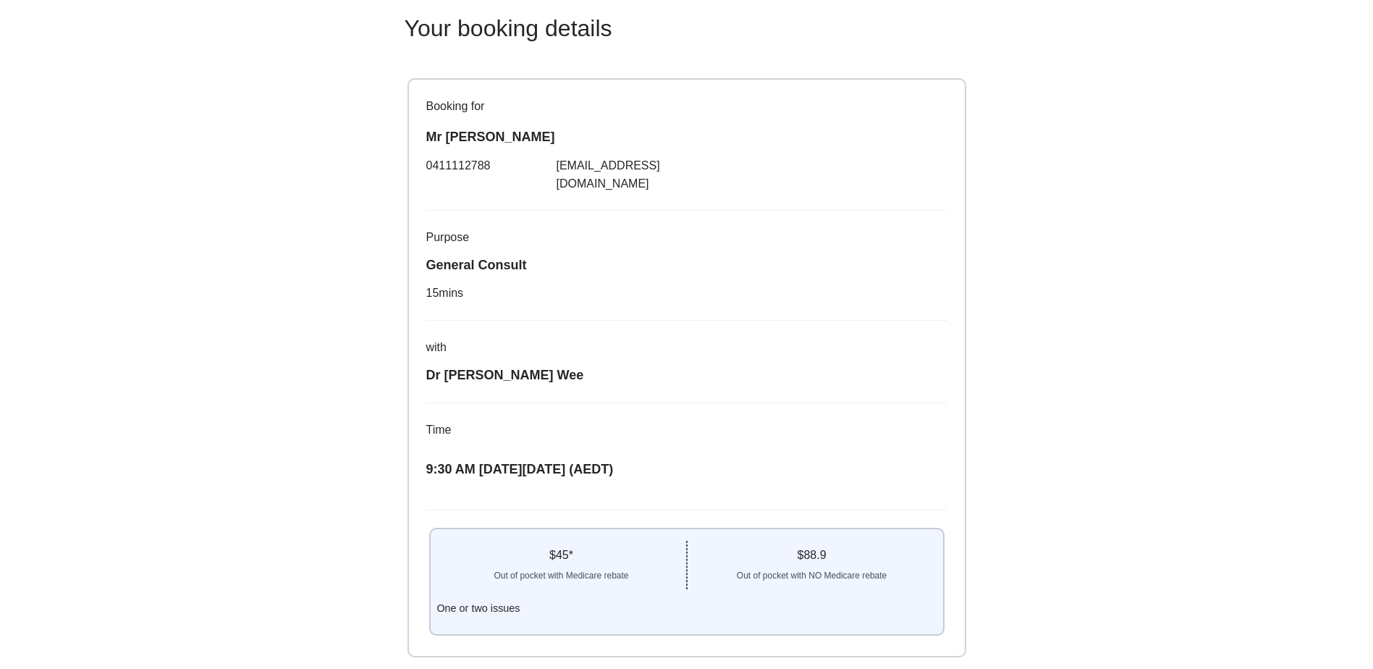
scroll to position [139, 0]
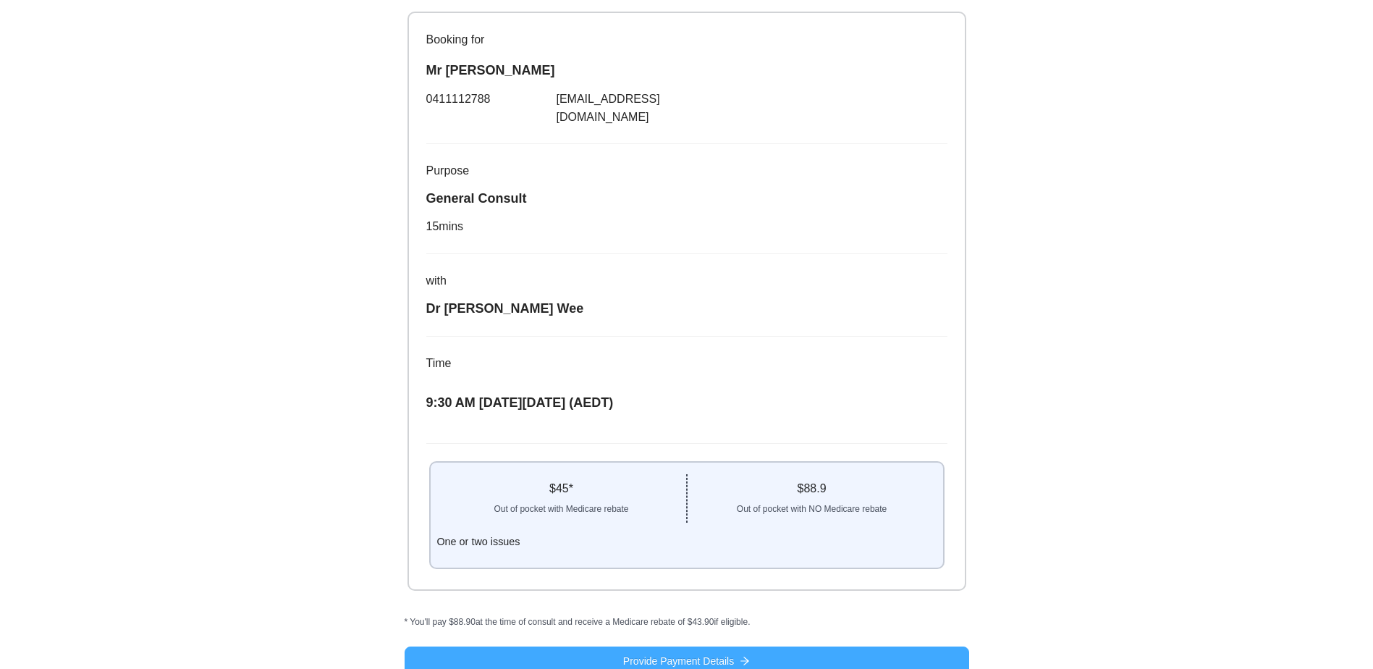
click at [665, 653] on span "Provide Payment Details" at bounding box center [678, 661] width 111 height 16
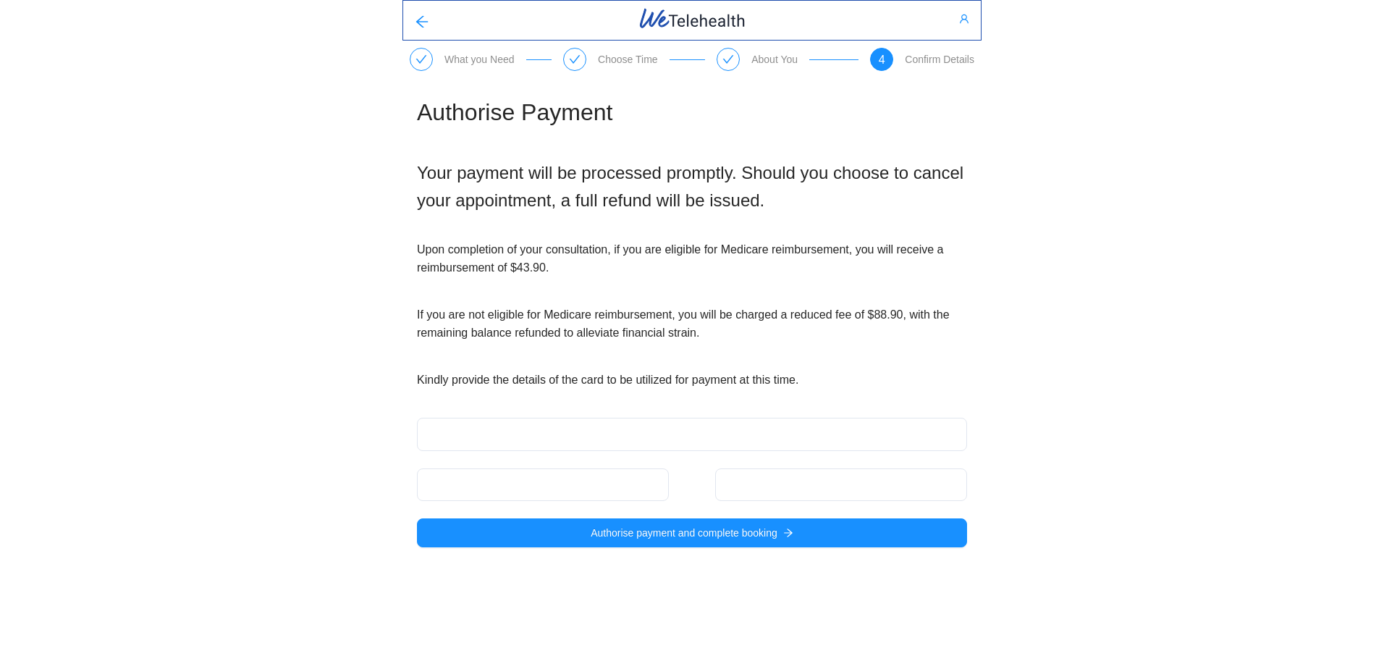
click at [484, 477] on div at bounding box center [543, 484] width 252 height 33
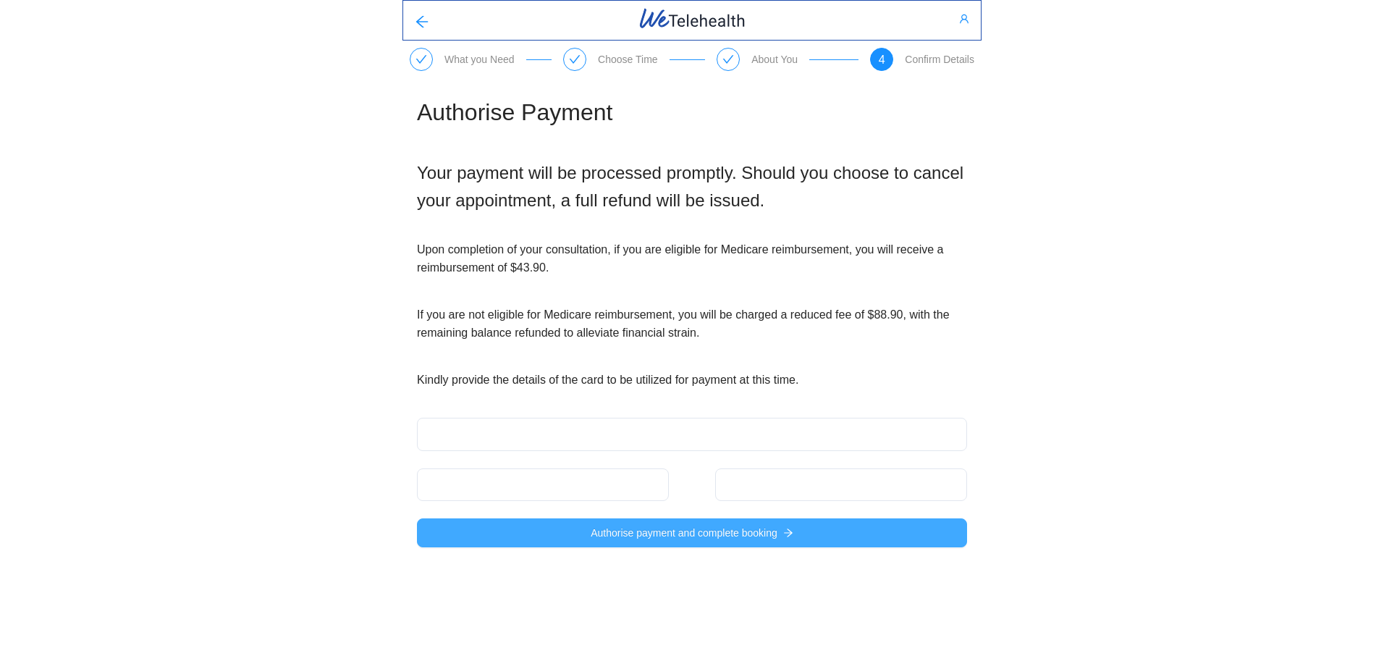
click at [668, 531] on span "Authorise payment and complete booking" at bounding box center [684, 533] width 187 height 16
